Goal: Task Accomplishment & Management: Manage account settings

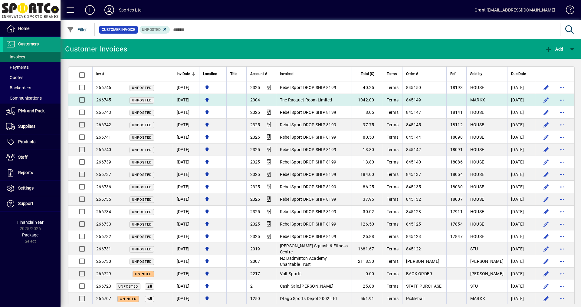
click at [327, 100] on span "The Racquet Room Limited" at bounding box center [306, 99] width 52 height 5
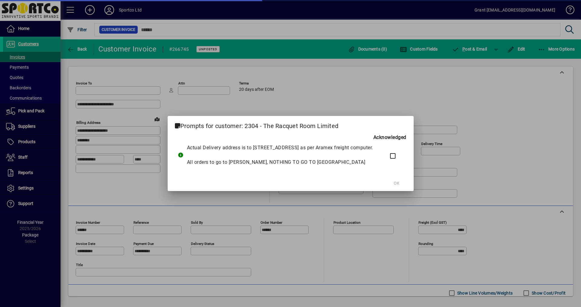
type input "**********"
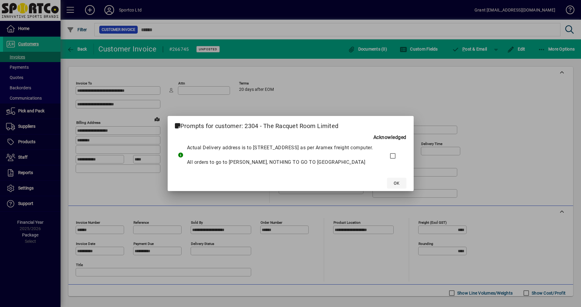
click at [399, 186] on span "OK" at bounding box center [397, 183] width 6 height 6
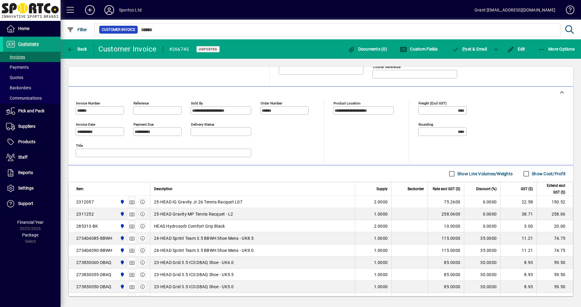
scroll to position [114, 0]
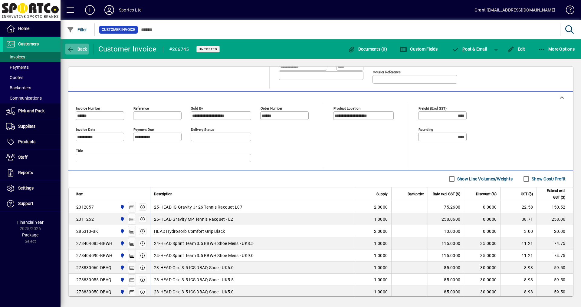
click at [71, 47] on icon "button" at bounding box center [71, 50] width 8 height 6
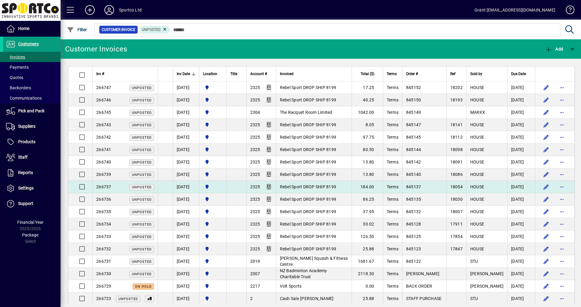
click at [333, 186] on span "Rebel Sport DROP SHIP 8199" at bounding box center [308, 186] width 57 height 5
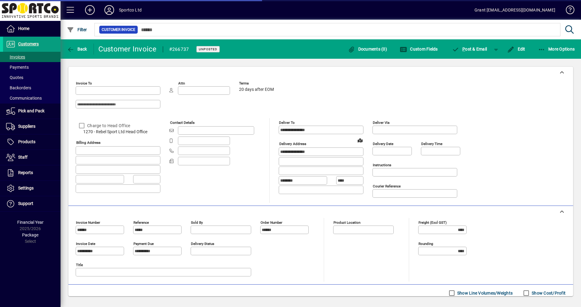
type input "**********"
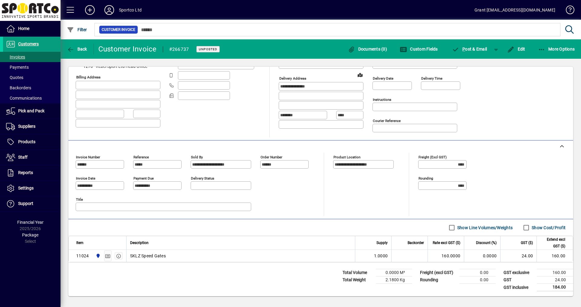
scroll to position [66, 0]
click at [119, 256] on icon "button" at bounding box center [118, 256] width 5 height 4
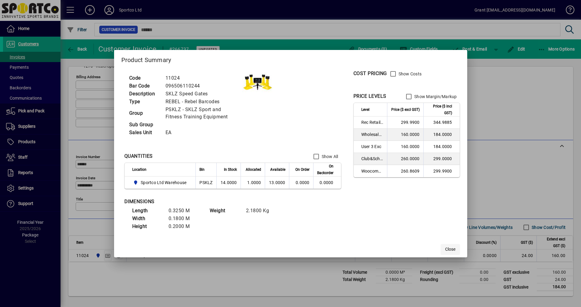
click at [452, 250] on span "Close" at bounding box center [450, 249] width 10 height 6
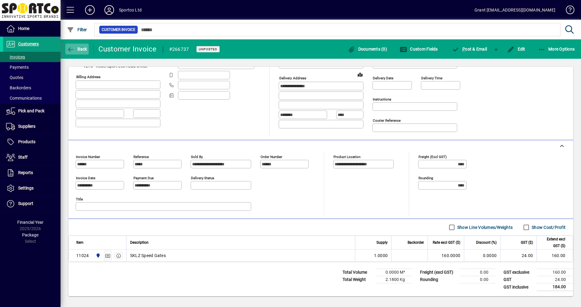
click at [74, 47] on span "Back" at bounding box center [77, 49] width 20 height 5
